Goal: Information Seeking & Learning: Learn about a topic

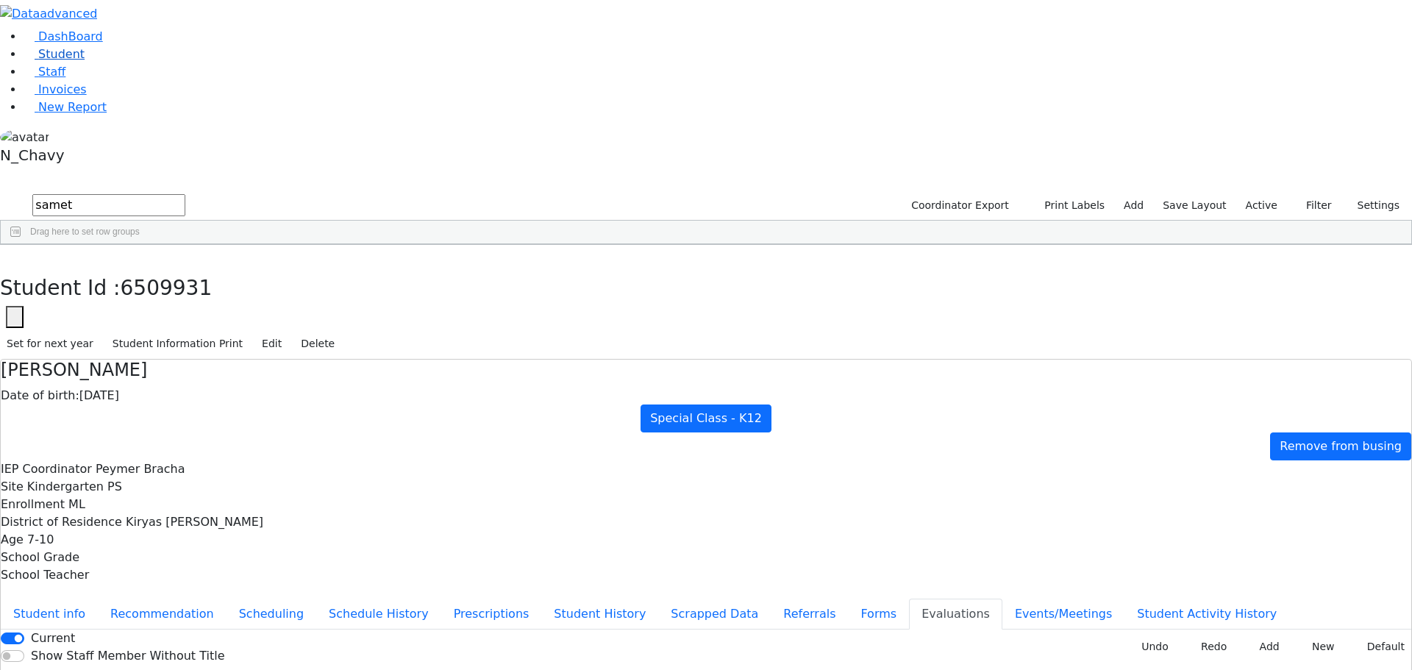
click at [85, 61] on link "Student" at bounding box center [54, 54] width 61 height 14
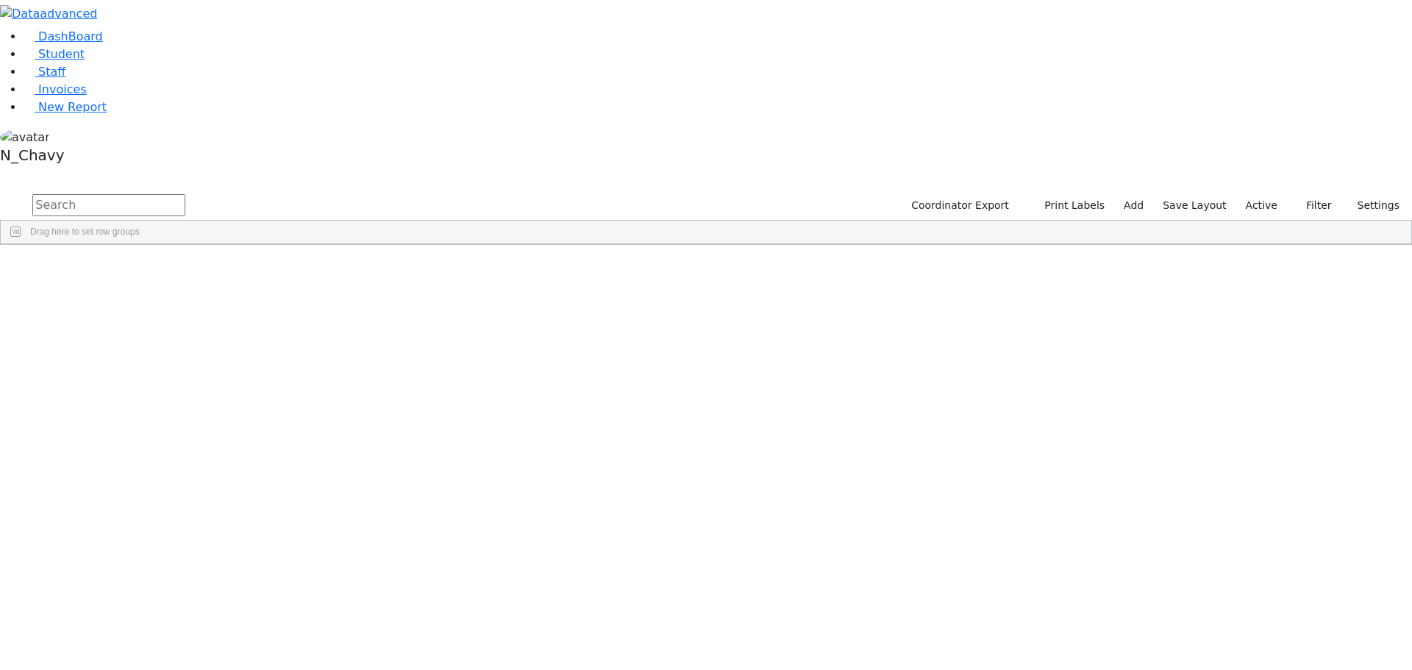
click at [185, 194] on input "text" at bounding box center [108, 205] width 153 height 22
type input "fekete"
click at [151, 268] on div "Fekete" at bounding box center [113, 278] width 76 height 21
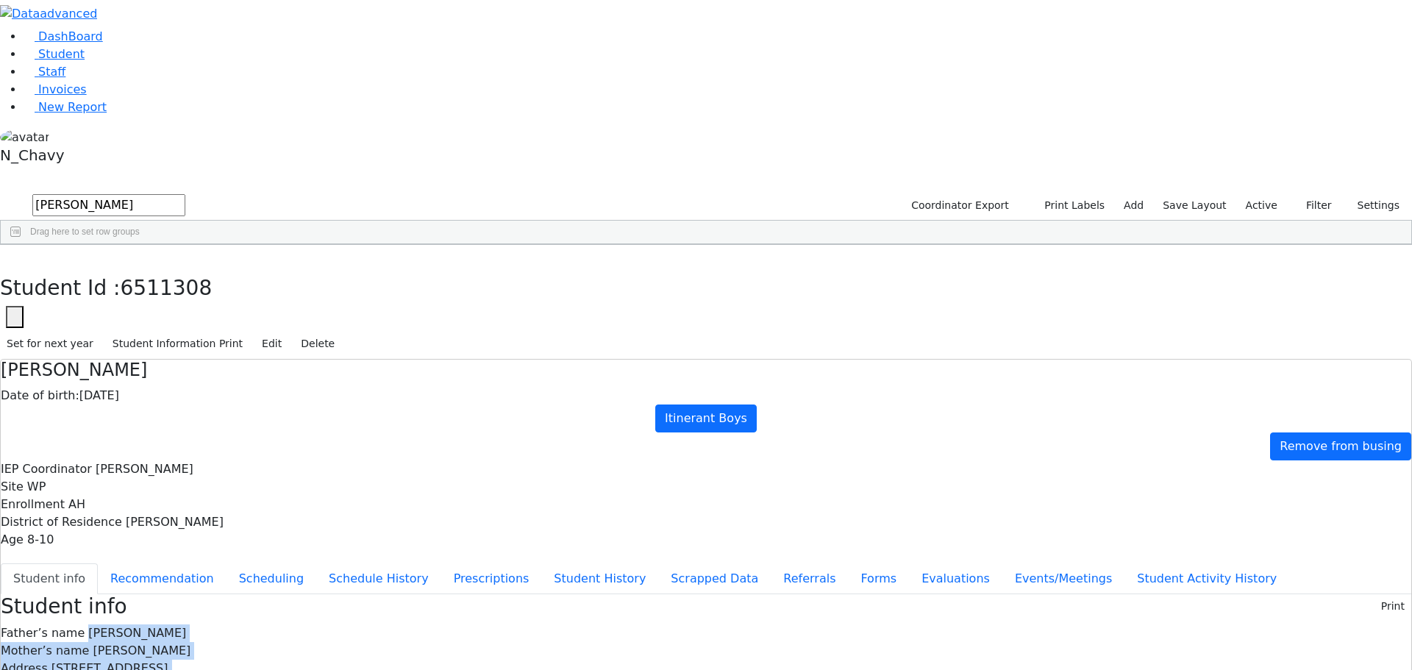
drag, startPoint x: 572, startPoint y: 206, endPoint x: 748, endPoint y: 417, distance: 274.6
click at [441, 563] on button "Prescriptions" at bounding box center [491, 578] width 101 height 31
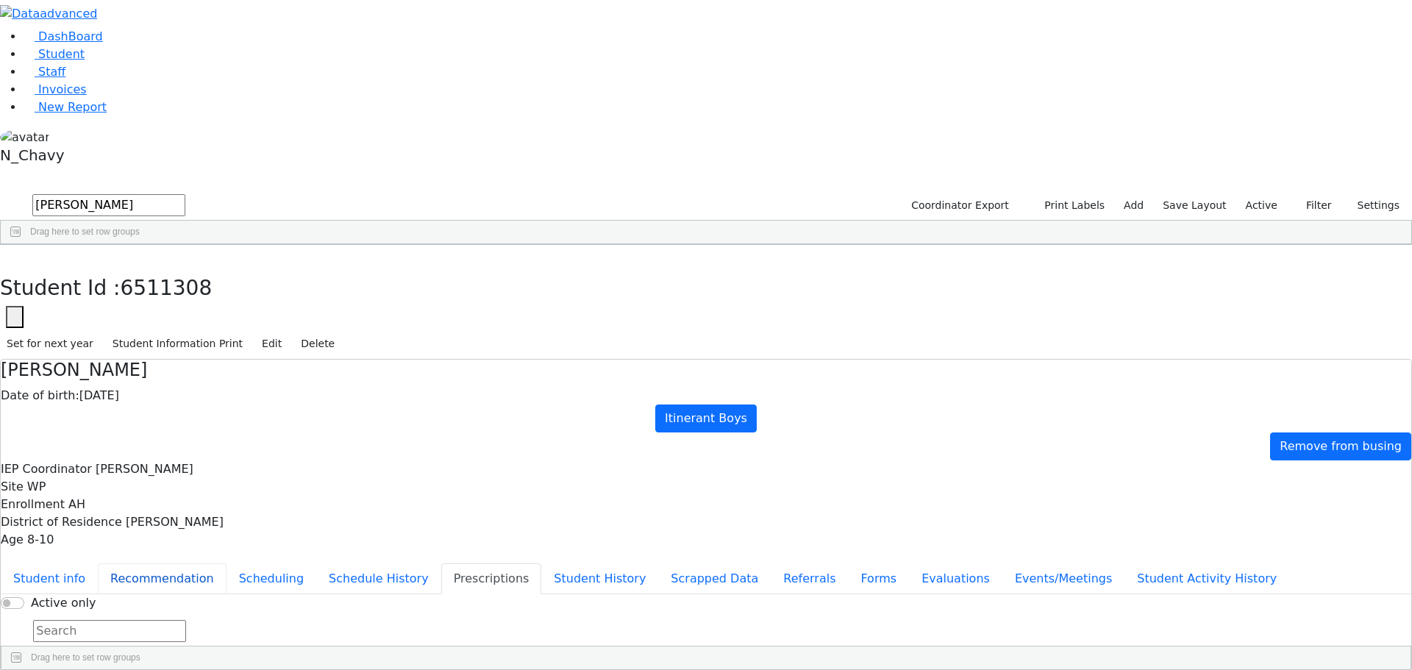
click at [226, 563] on button "Recommendation" at bounding box center [162, 578] width 129 height 31
checkbox input "true"
click at [44, 61] on span "Student" at bounding box center [61, 54] width 46 height 14
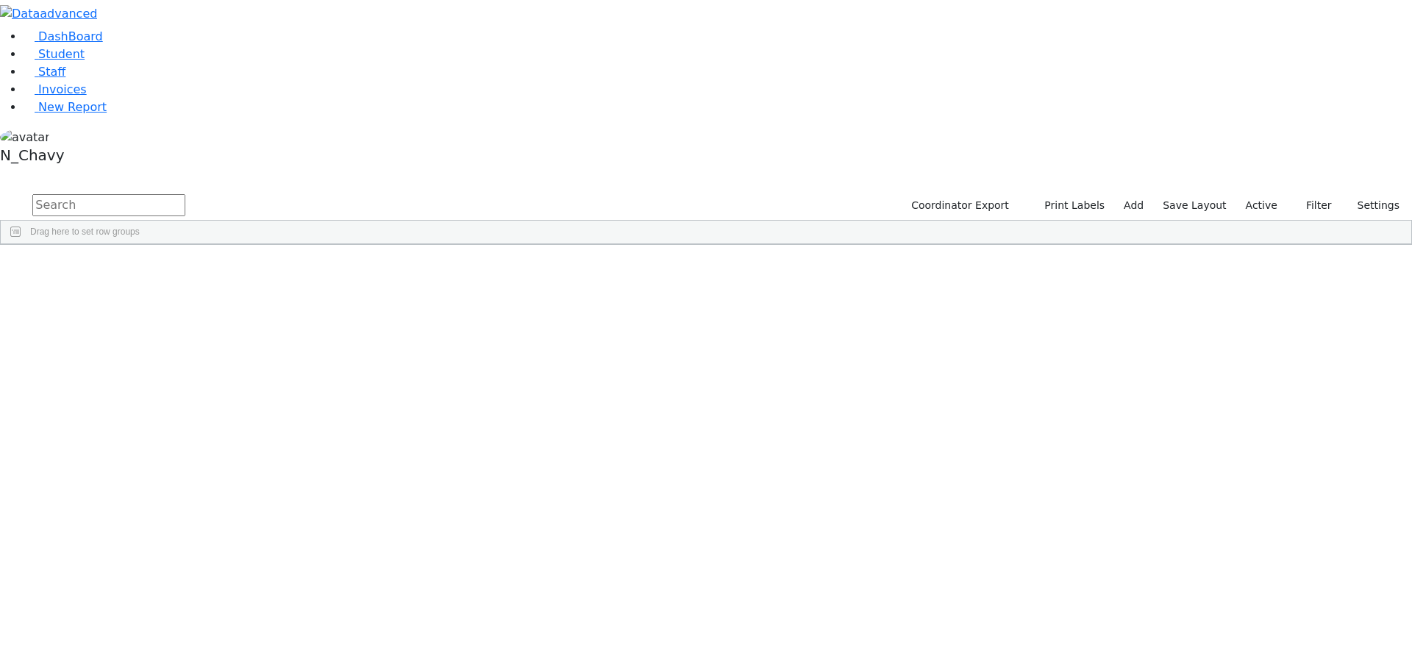
click at [185, 194] on input "text" at bounding box center [108, 205] width 153 height 22
type input "schon"
click at [151, 268] on div "Schonbrun" at bounding box center [113, 278] width 76 height 21
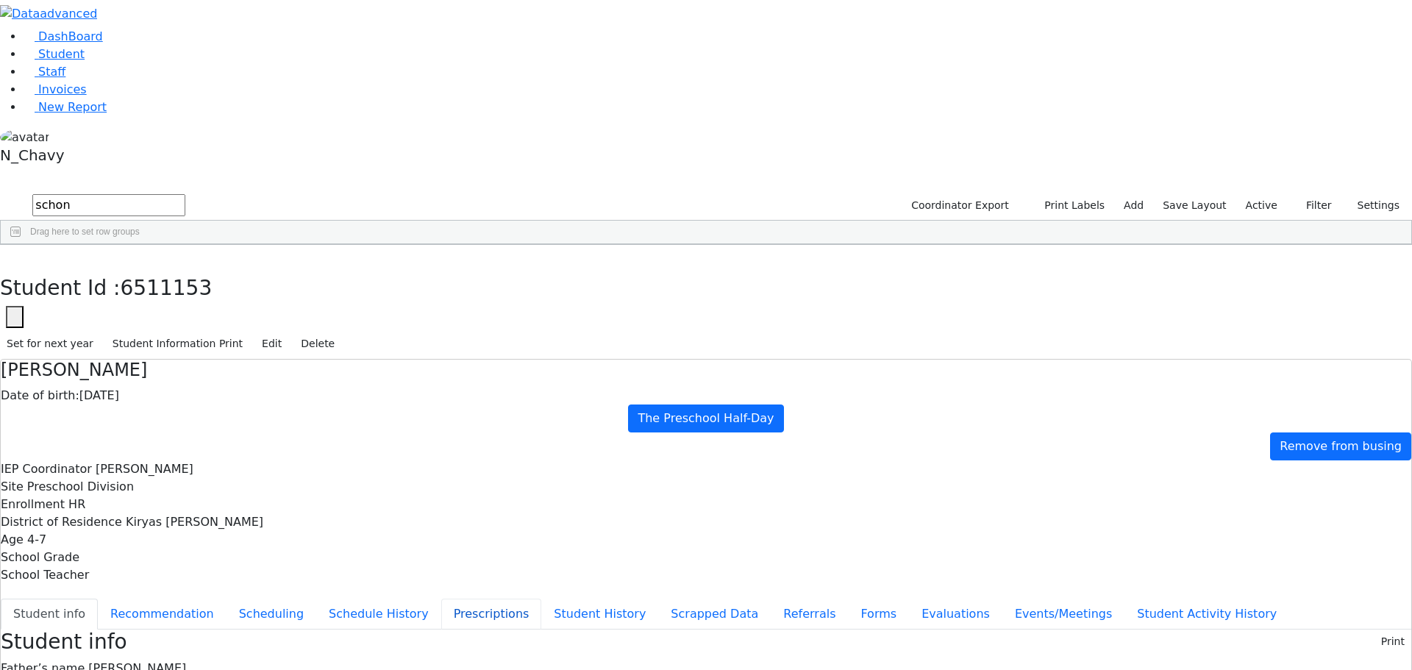
click at [441, 599] on button "Prescriptions" at bounding box center [491, 614] width 101 height 31
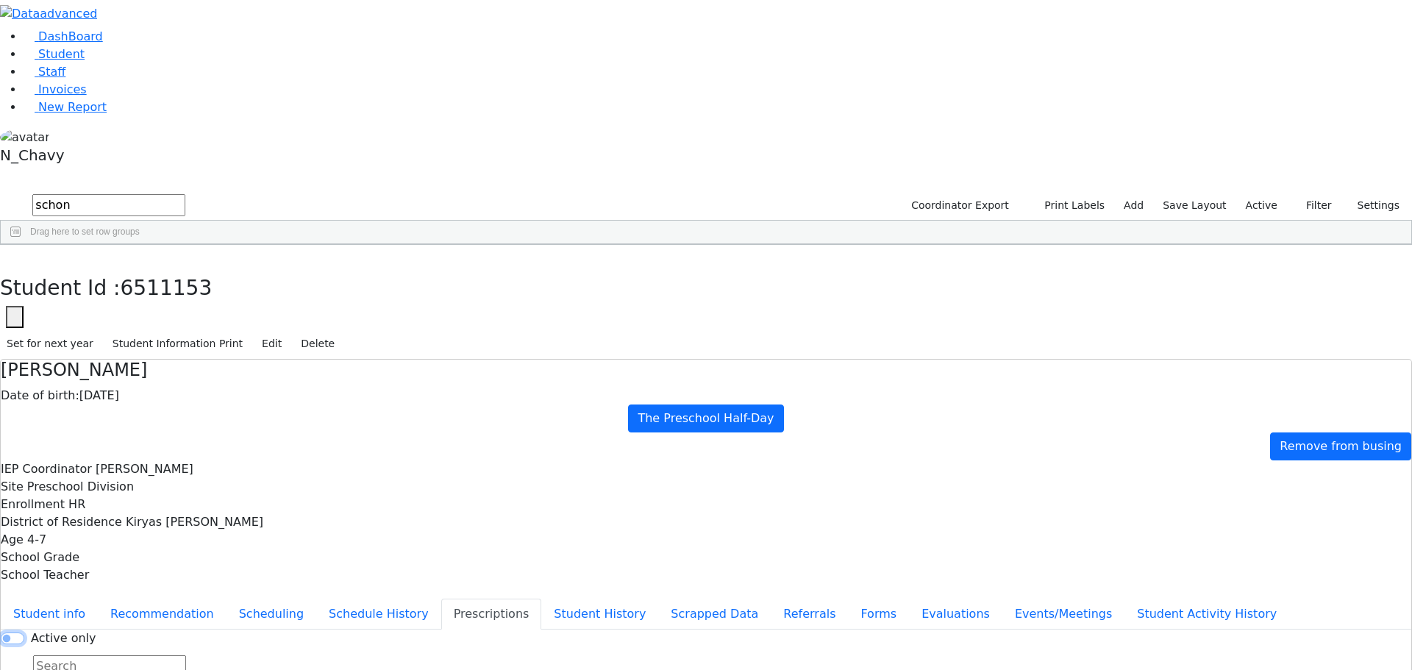
click at [24, 632] on input "Active only" at bounding box center [13, 638] width 24 height 12
checkbox input "false"
click at [373, 599] on button "Schedule History" at bounding box center [378, 614] width 125 height 31
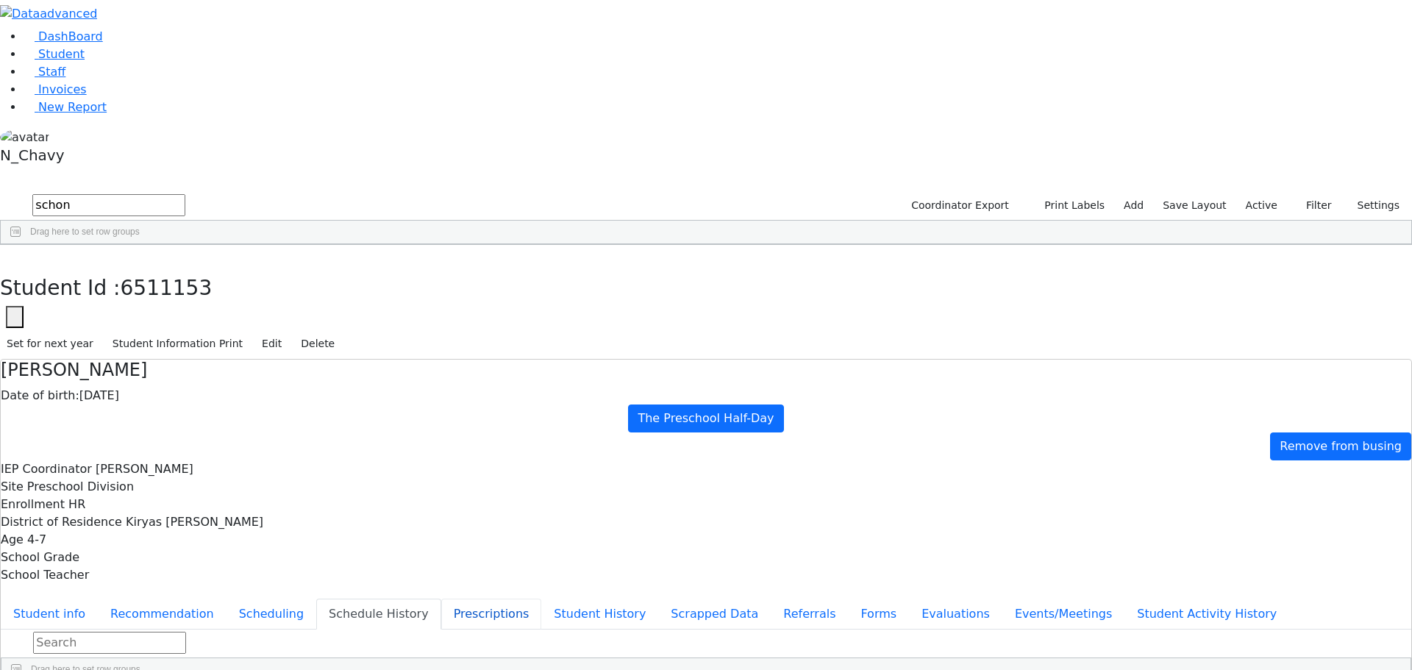
click at [441, 599] on button "Prescriptions" at bounding box center [491, 614] width 101 height 31
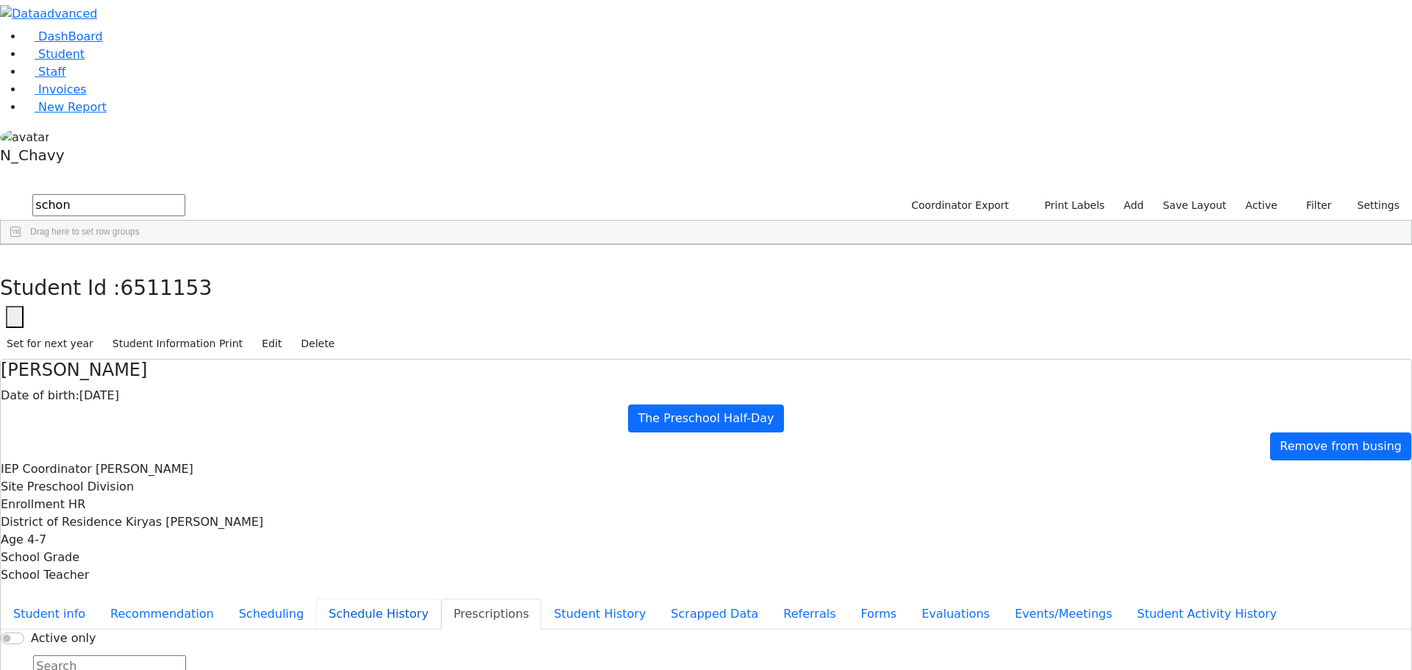
click at [368, 599] on button "Schedule History" at bounding box center [378, 614] width 125 height 31
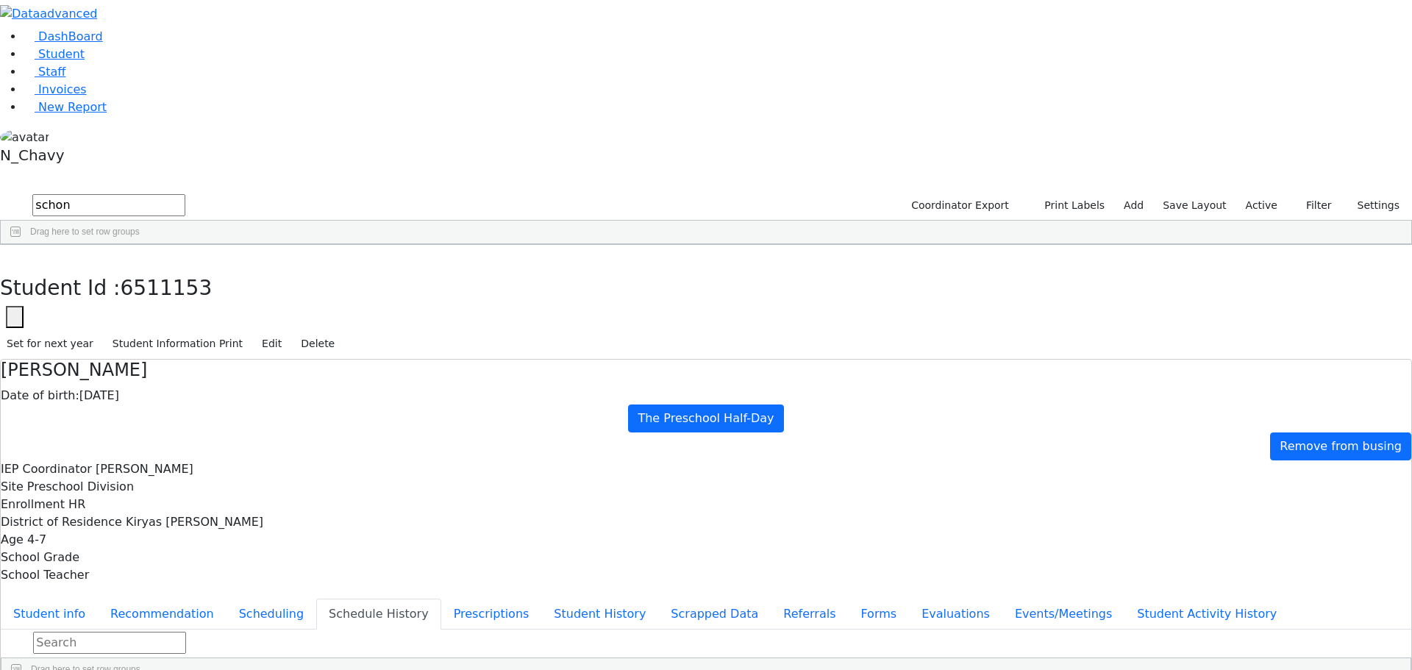
drag, startPoint x: 594, startPoint y: 263, endPoint x: 594, endPoint y: 426, distance: 163.2
click at [594, 426] on div "08/25/2025 Friday 10:15:00 30 Physical Therapy Zhu-Chhimi Meina 08/22/2024 Frid…" at bounding box center [470, 564] width 939 height 988
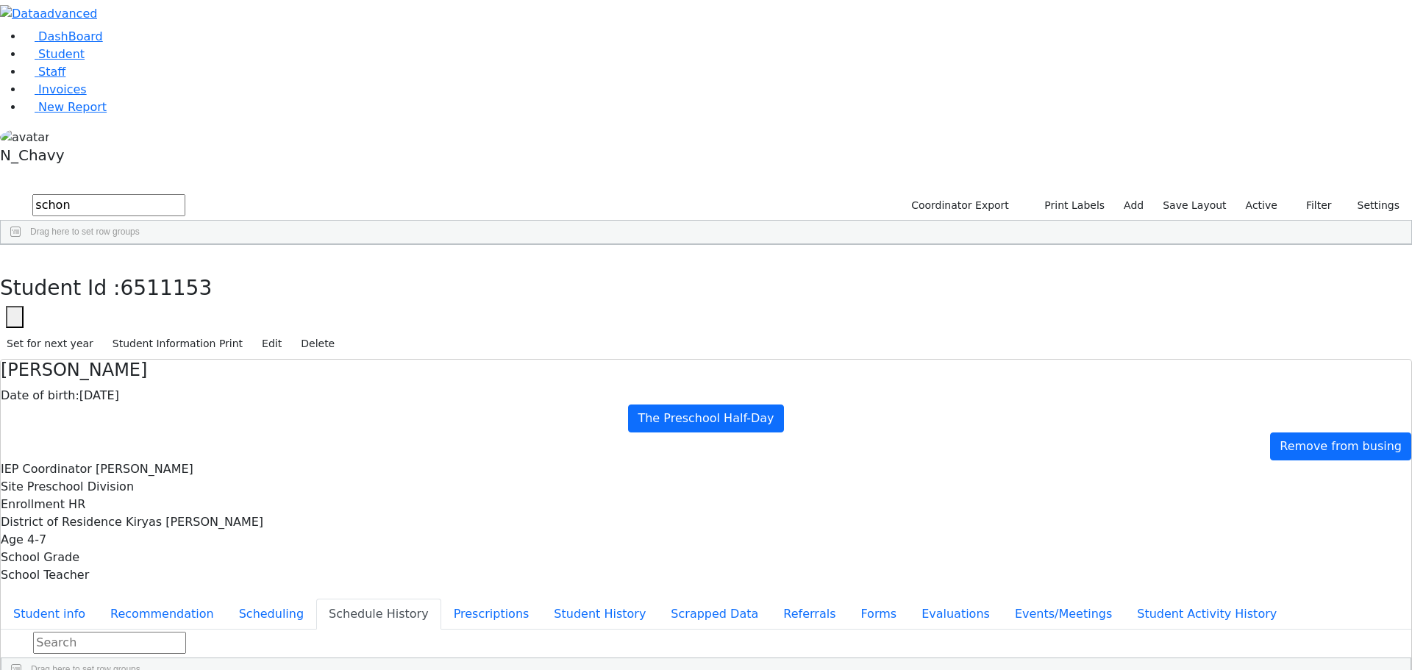
scroll to position [0, 0]
click at [15, 256] on icon "button" at bounding box center [11, 260] width 8 height 9
click at [185, 194] on input "schon" at bounding box center [108, 205] width 153 height 22
click at [185, 194] on input "srug" at bounding box center [108, 205] width 153 height 22
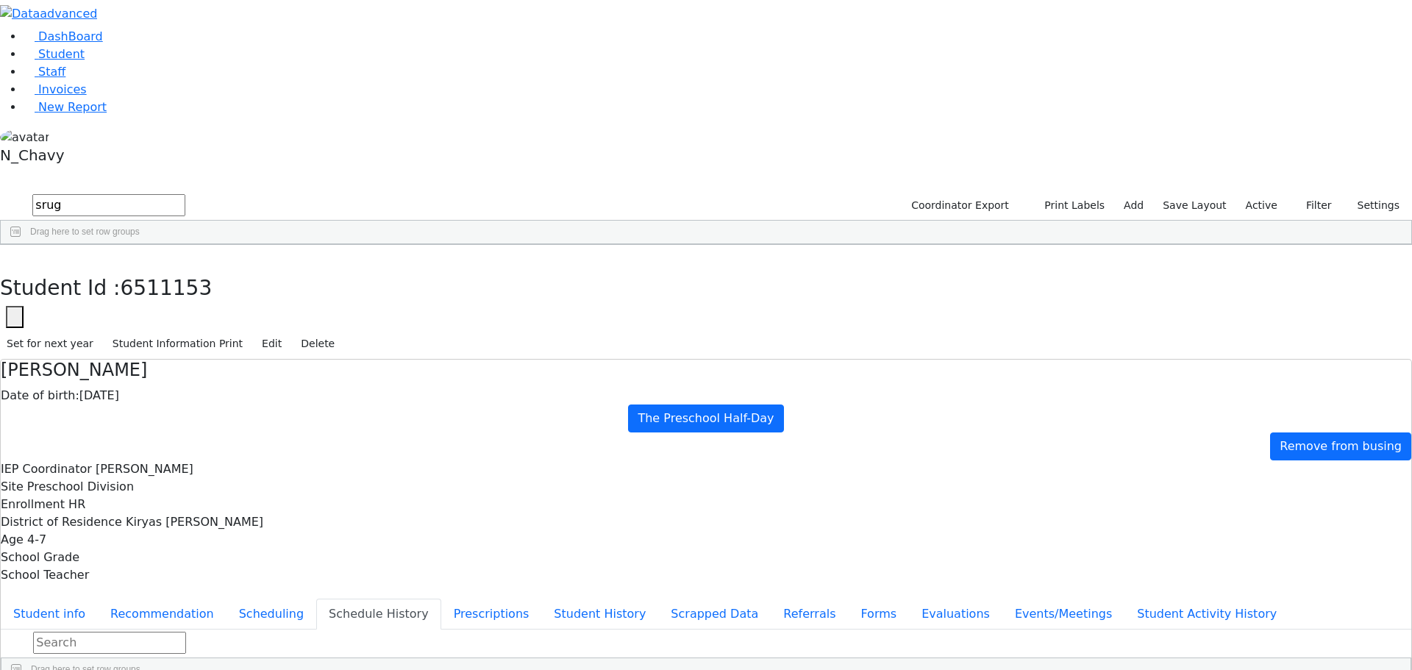
click at [185, 194] on input "srug" at bounding box center [108, 205] width 153 height 22
type input "geste"
